Goal: Task Accomplishment & Management: Manage account settings

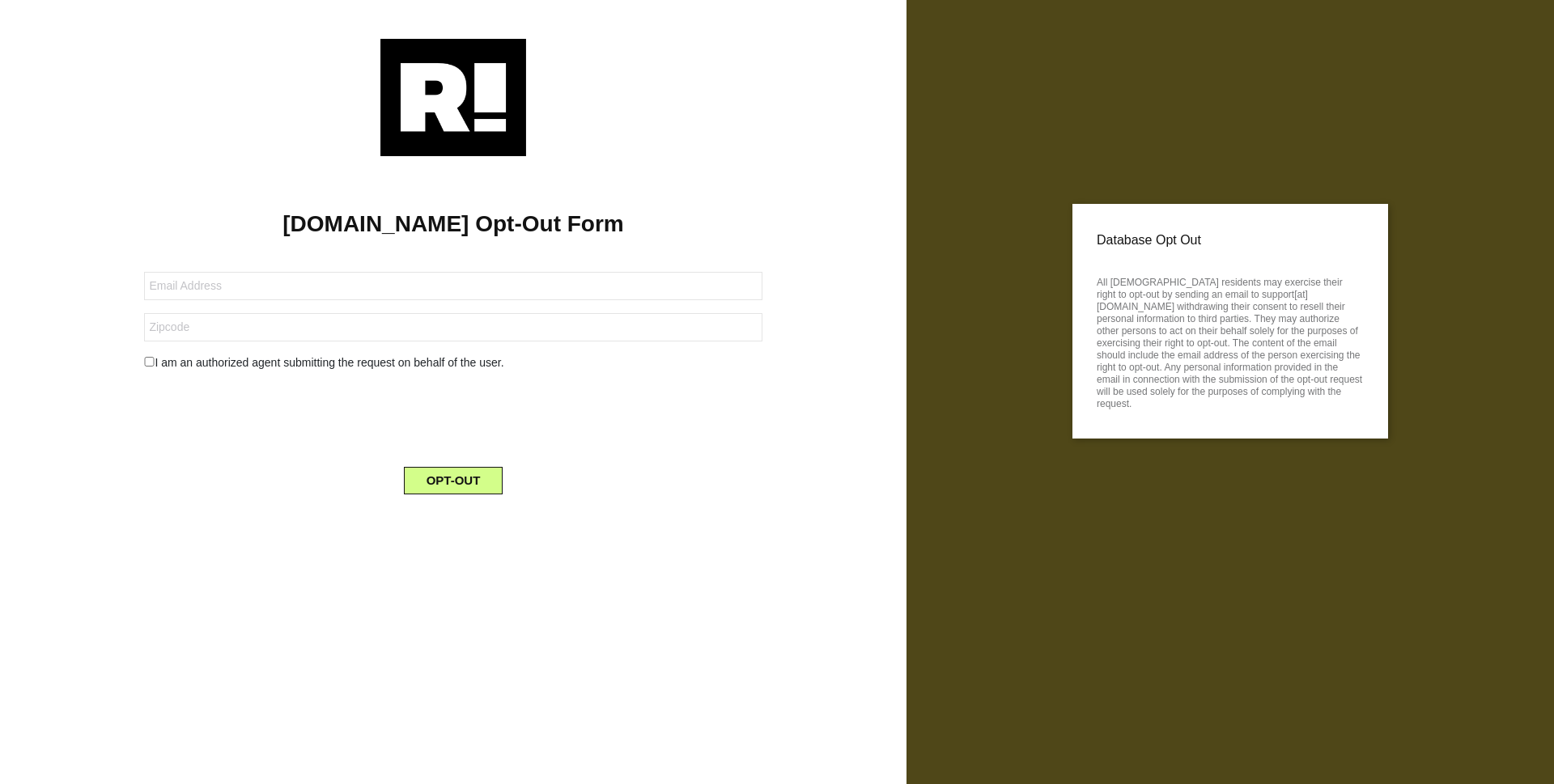
click at [437, 95] on img at bounding box center [454, 97] width 146 height 117
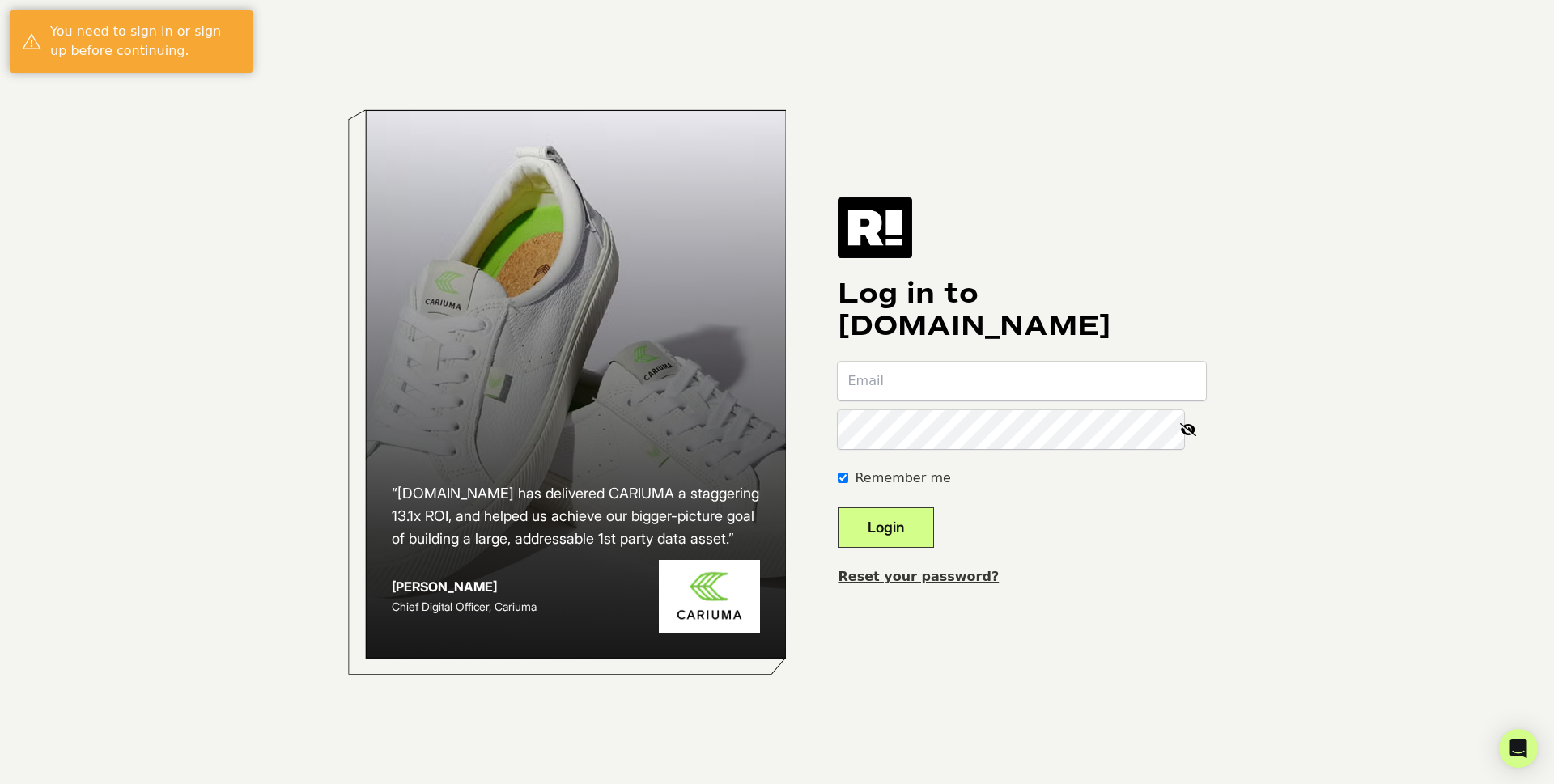
click at [955, 576] on link "Reset your password?" at bounding box center [919, 576] width 161 height 15
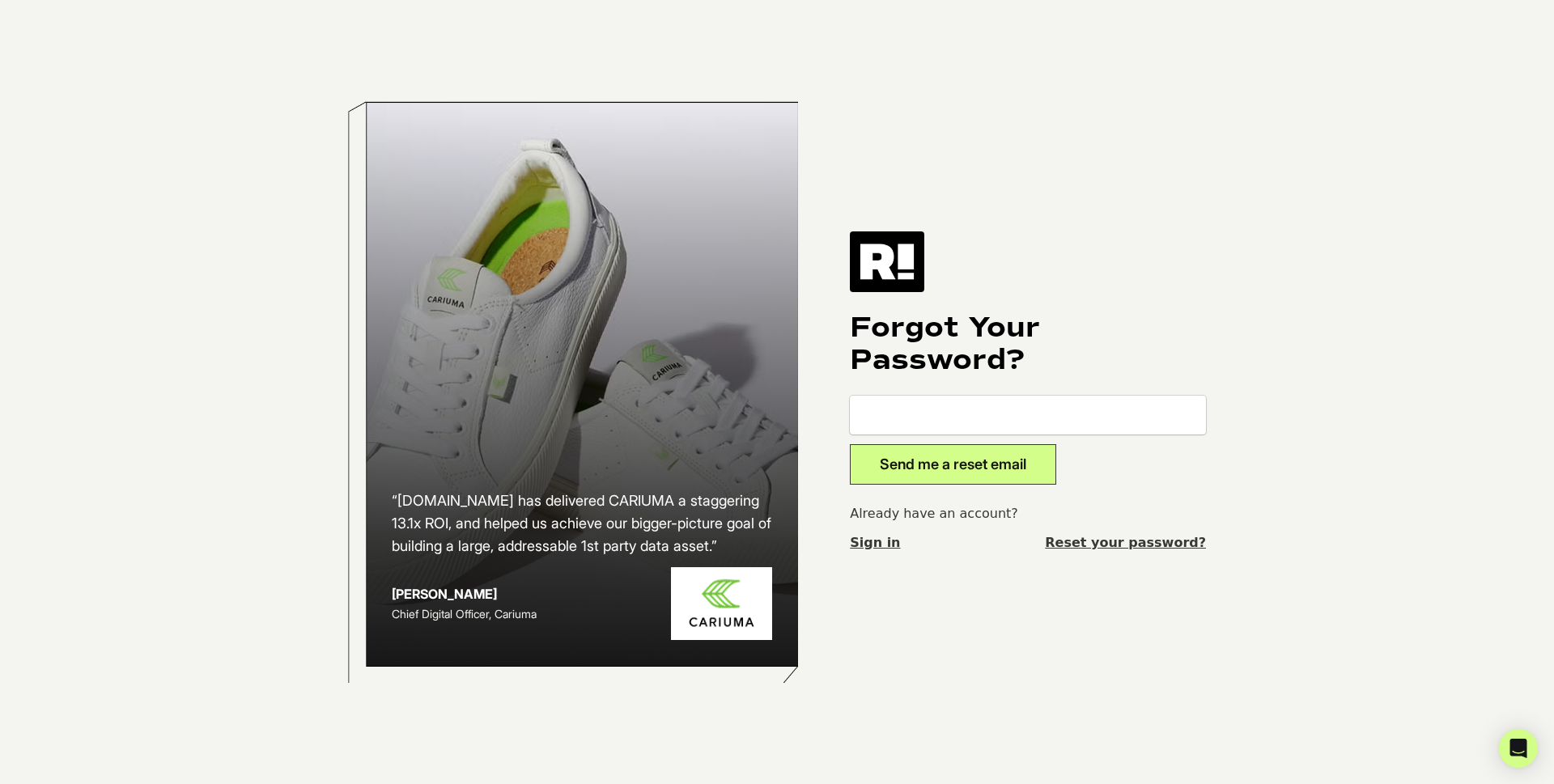
click at [1145, 542] on link "Reset your password?" at bounding box center [1125, 543] width 161 height 19
click at [895, 266] on img at bounding box center [886, 261] width 74 height 60
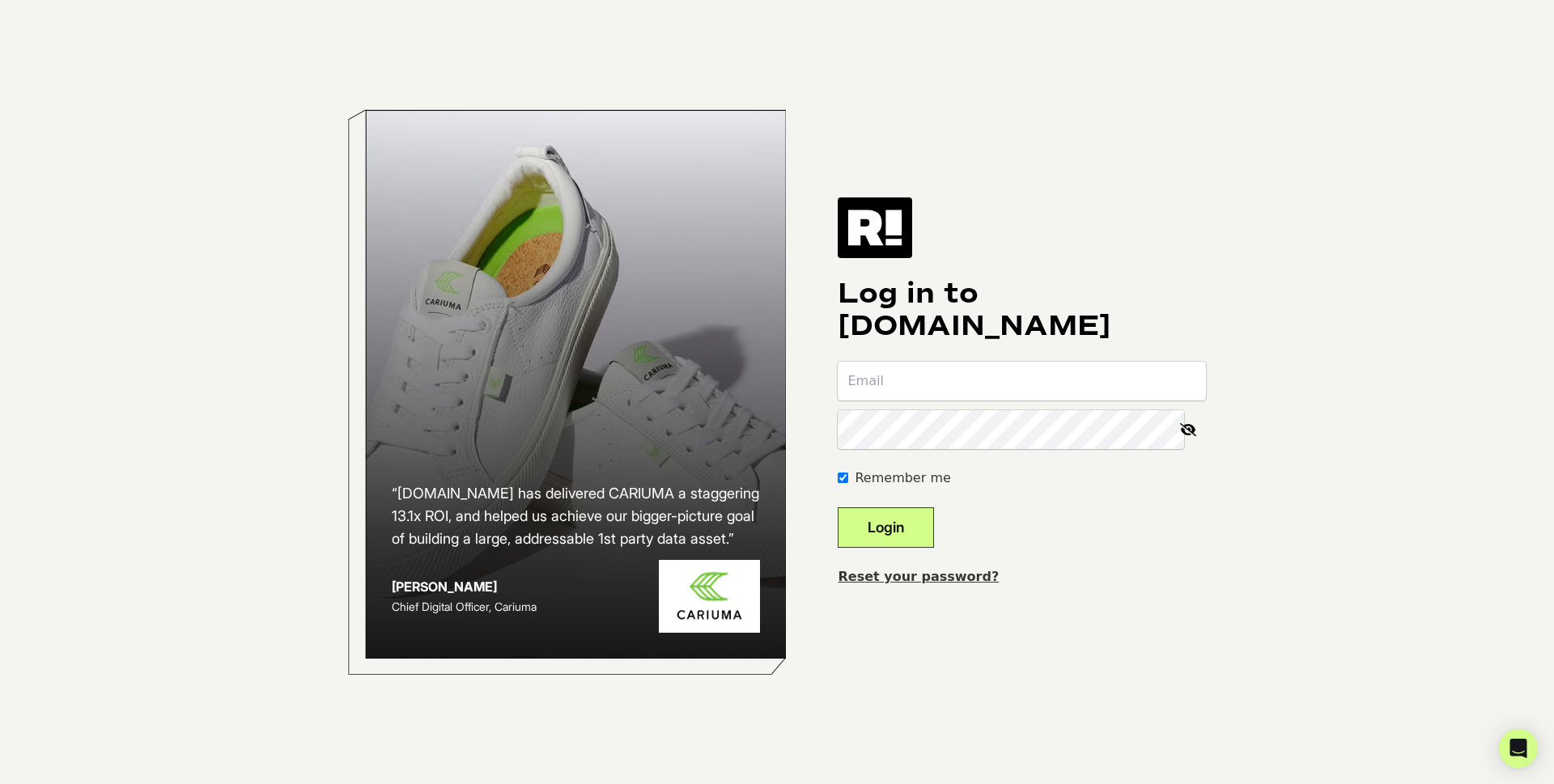
click at [896, 226] on img at bounding box center [875, 227] width 74 height 60
click at [924, 576] on link "Reset your password?" at bounding box center [919, 576] width 161 height 15
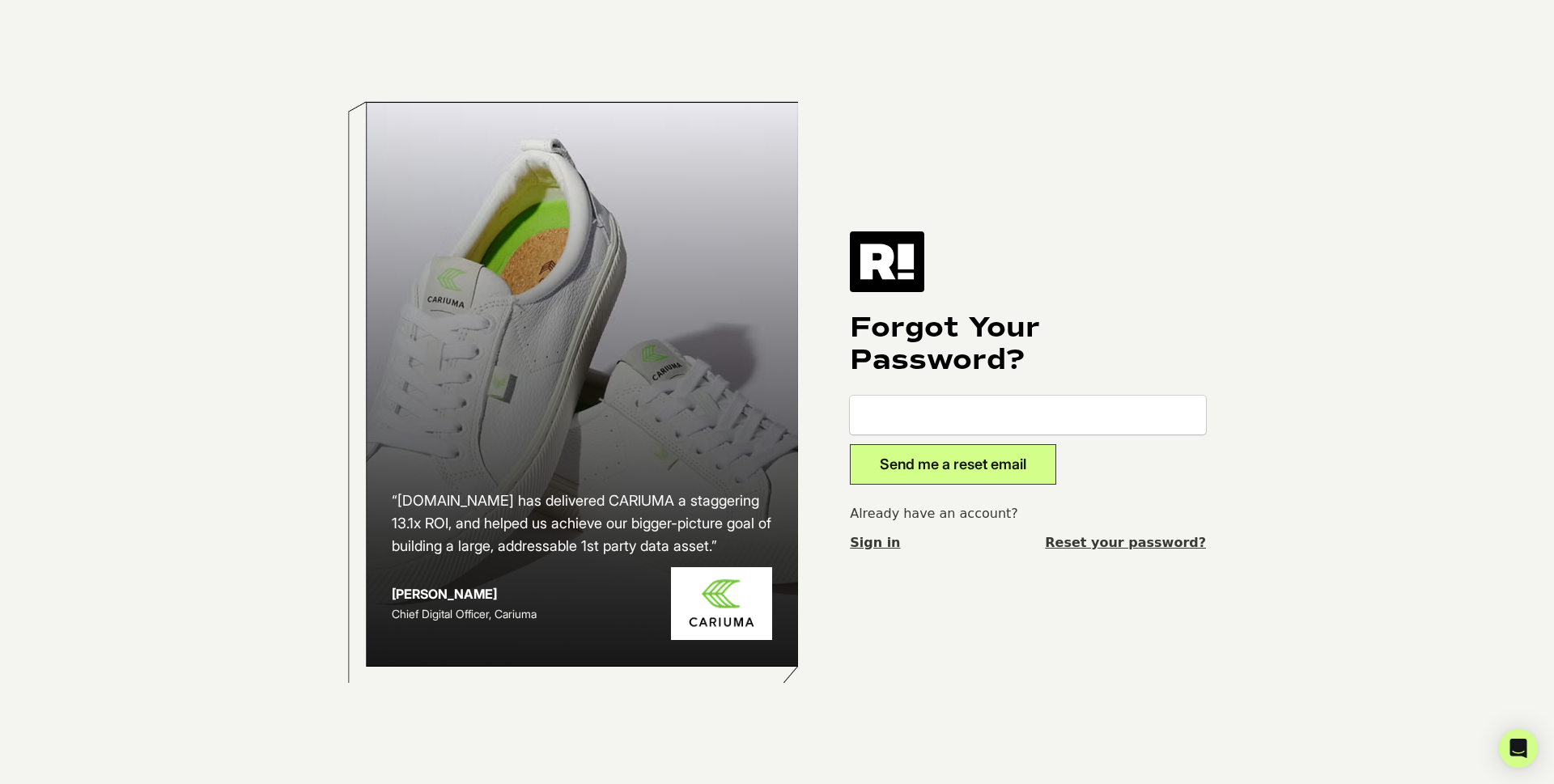
click at [878, 539] on link "Sign in" at bounding box center [875, 543] width 50 height 19
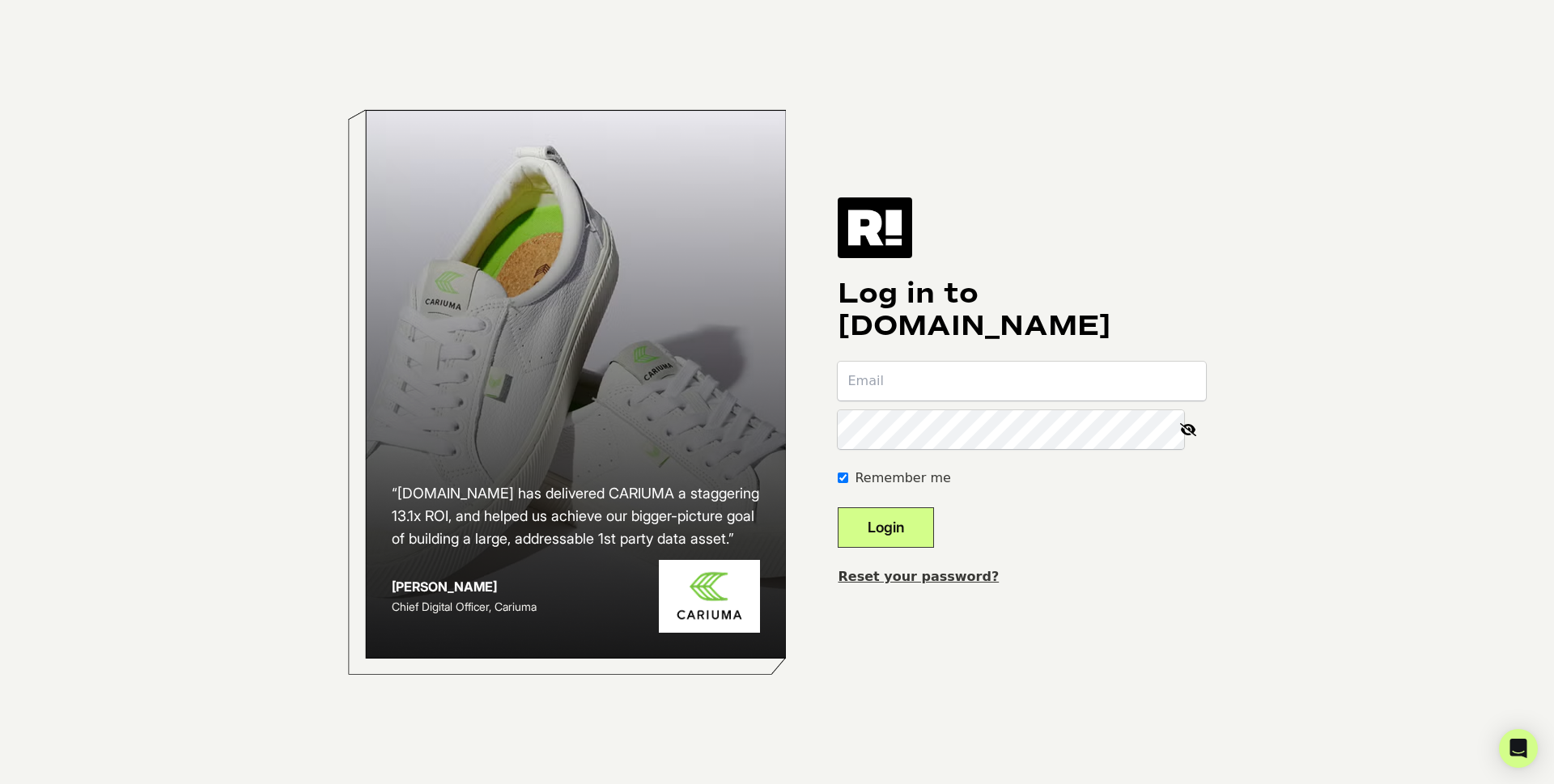
click at [901, 228] on img at bounding box center [875, 227] width 74 height 60
click at [933, 574] on link "Reset your password?" at bounding box center [919, 576] width 161 height 15
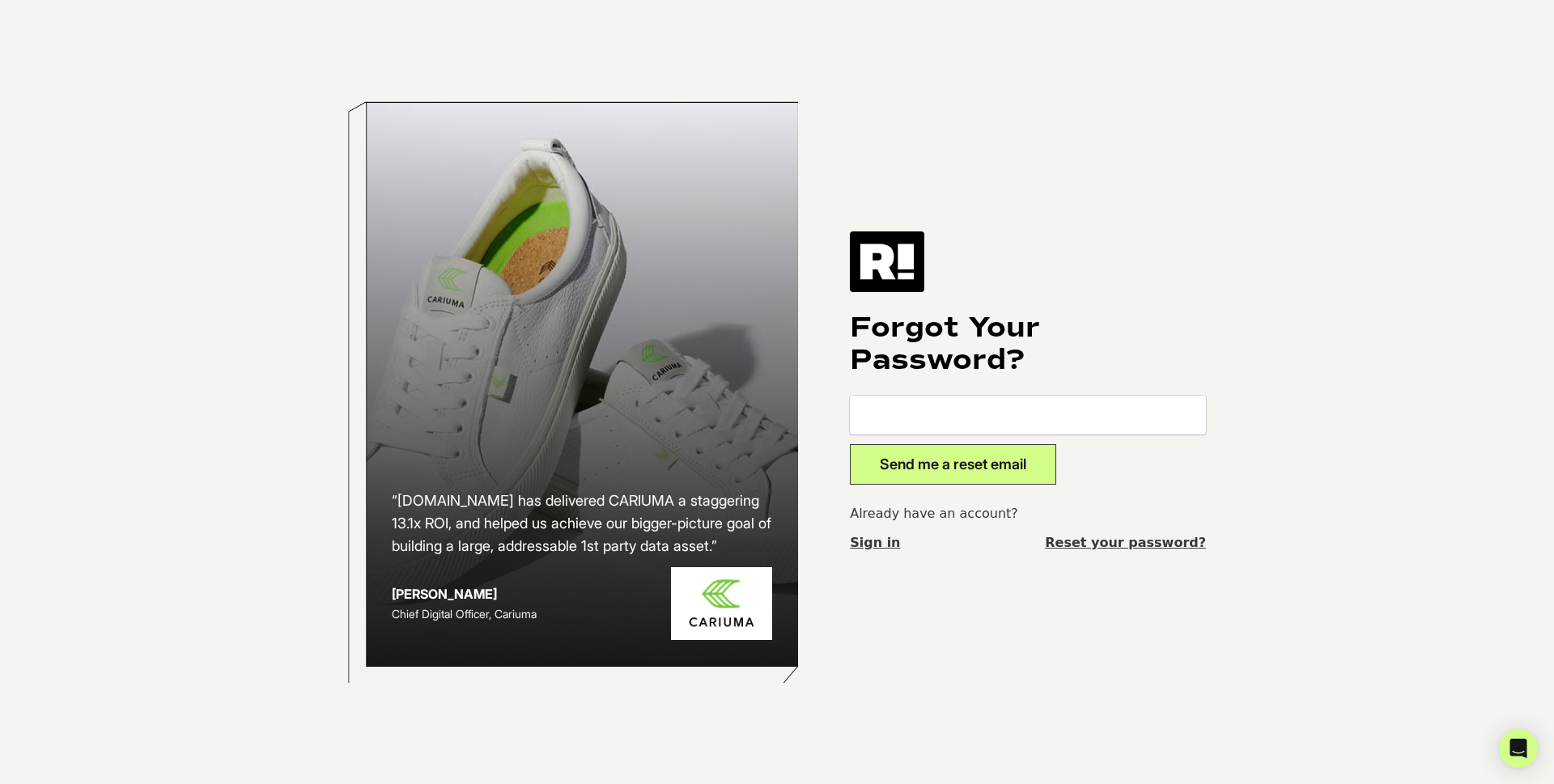
click at [906, 266] on img at bounding box center [886, 261] width 74 height 60
